Goal: Navigation & Orientation: Find specific page/section

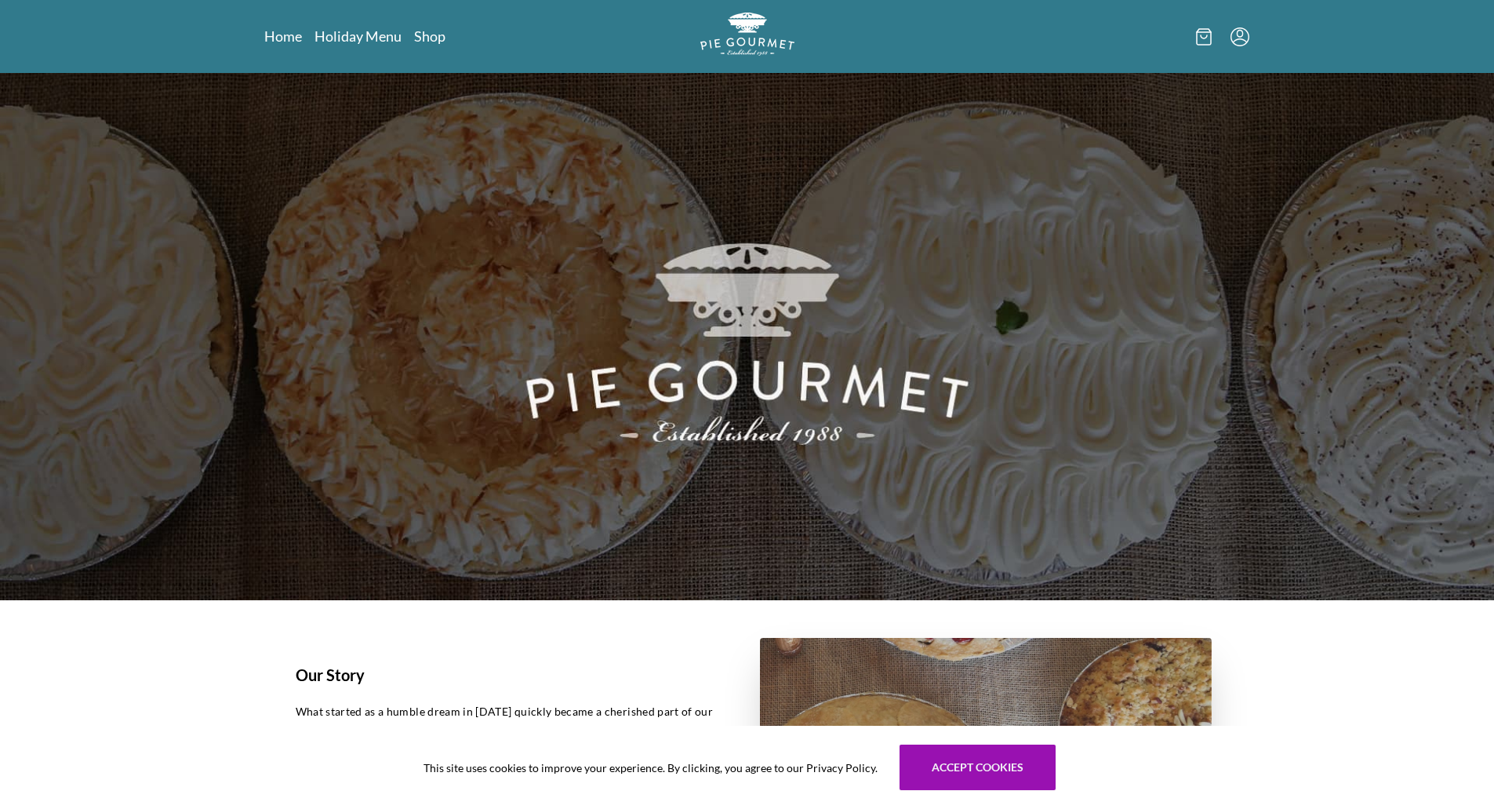
click at [446, 38] on nav "Home Holiday Menu Shop" at bounding box center [422, 37] width 316 height 20
click at [436, 37] on link "Shop" at bounding box center [429, 36] width 31 height 19
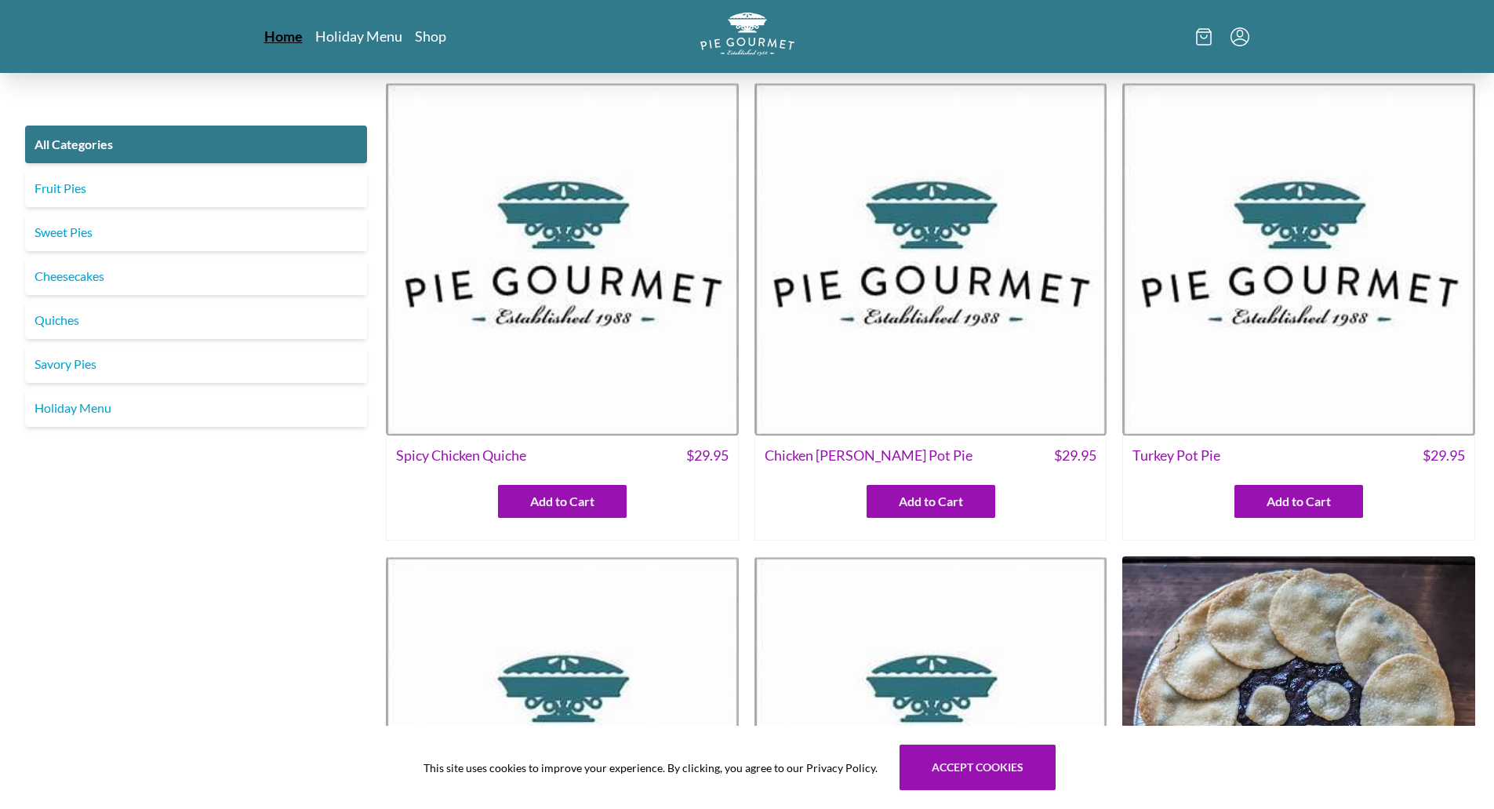
click at [292, 41] on link "Home" at bounding box center [283, 36] width 38 height 19
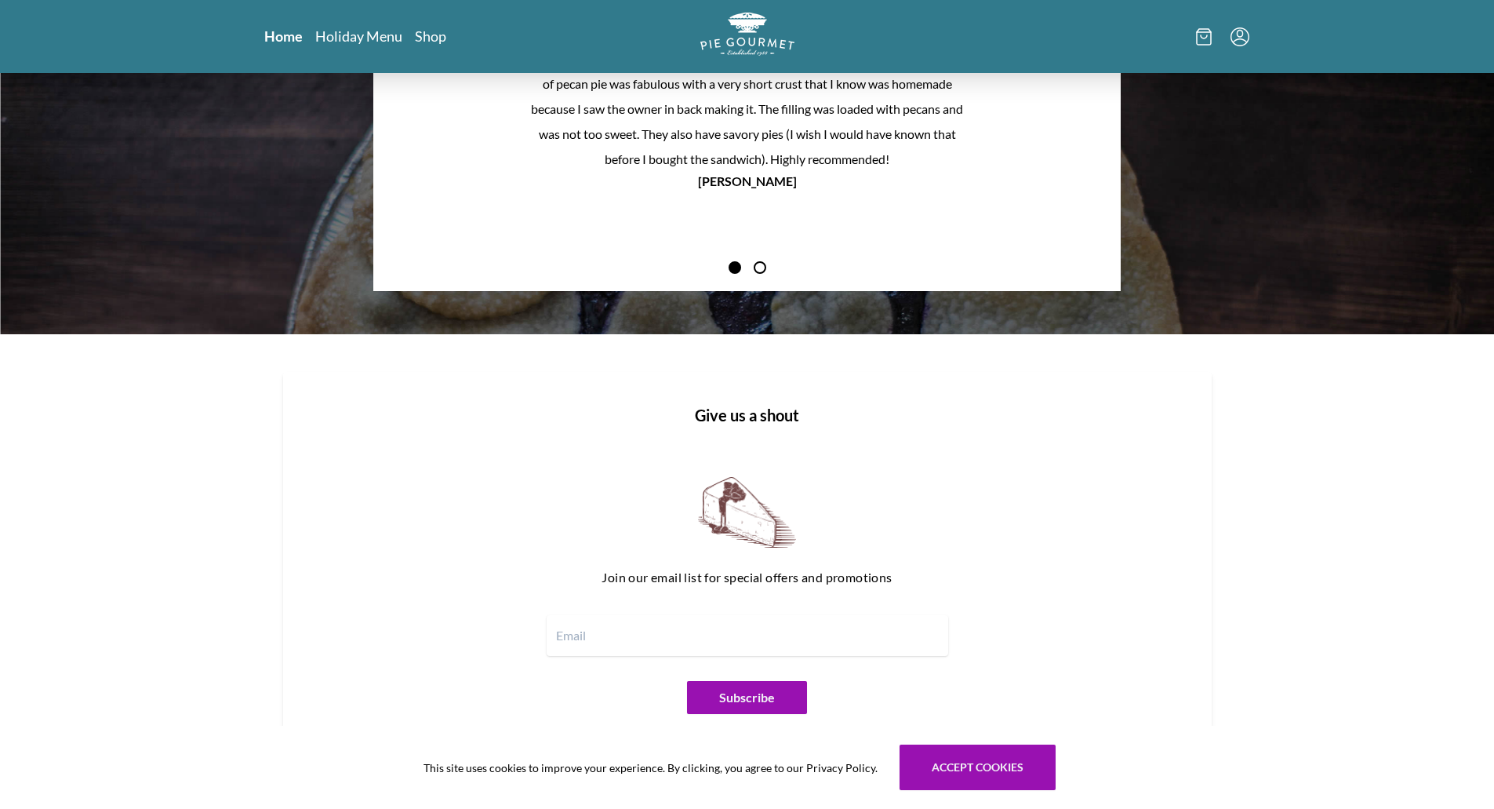
scroll to position [1824, 0]
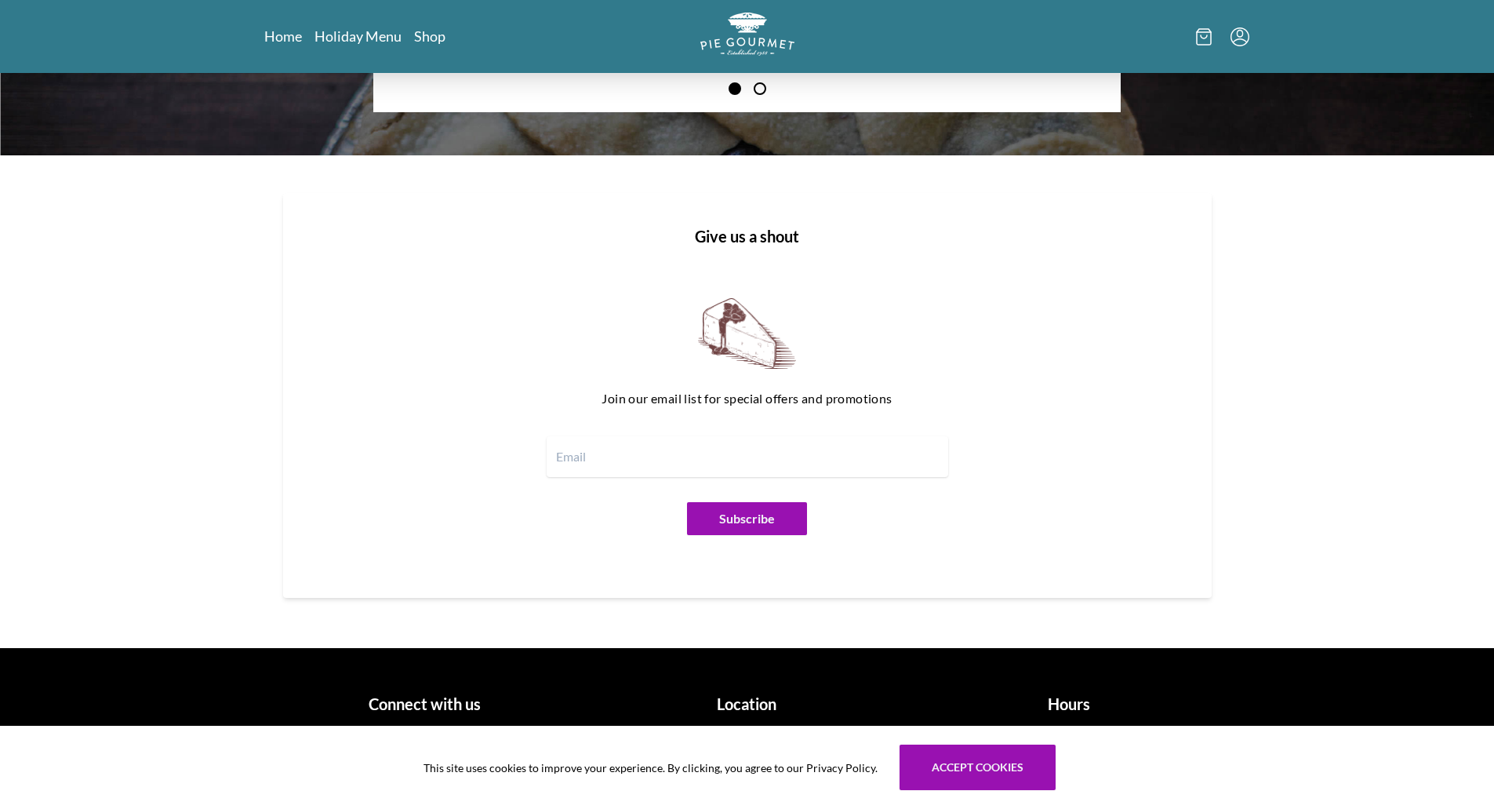
click at [754, 711] on h1 "Location" at bounding box center [747, 704] width 310 height 24
drag, startPoint x: 750, startPoint y: 693, endPoint x: 748, endPoint y: 704, distance: 12.0
click at [748, 704] on h1 "Location" at bounding box center [747, 704] width 310 height 24
click at [987, 759] on button "Accept cookies" at bounding box center [978, 766] width 156 height 45
